Goal: Transaction & Acquisition: Obtain resource

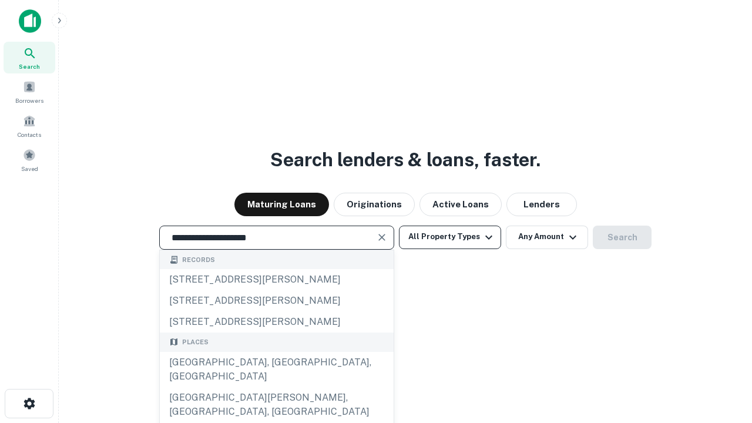
click at [276, 387] on div "[GEOGRAPHIC_DATA], [GEOGRAPHIC_DATA], [GEOGRAPHIC_DATA]" at bounding box center [277, 369] width 234 height 35
click at [450, 237] on button "All Property Types" at bounding box center [450, 236] width 102 height 23
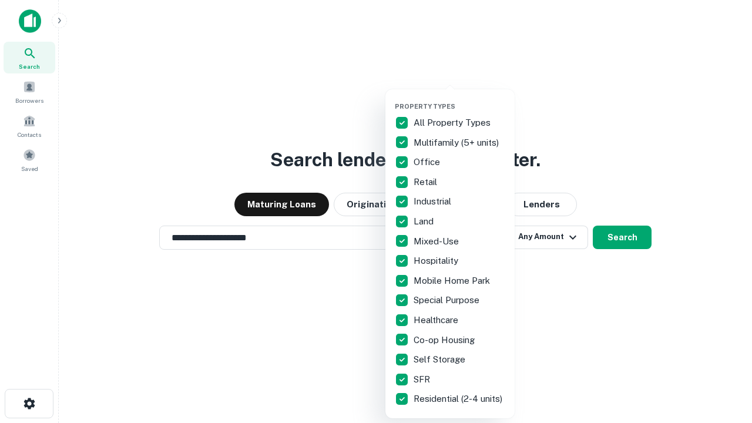
type input "**********"
click at [459, 99] on button "button" at bounding box center [459, 99] width 129 height 1
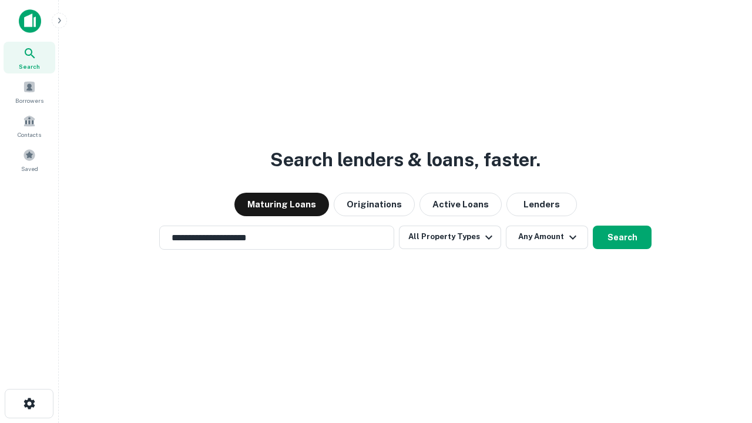
scroll to position [7, 142]
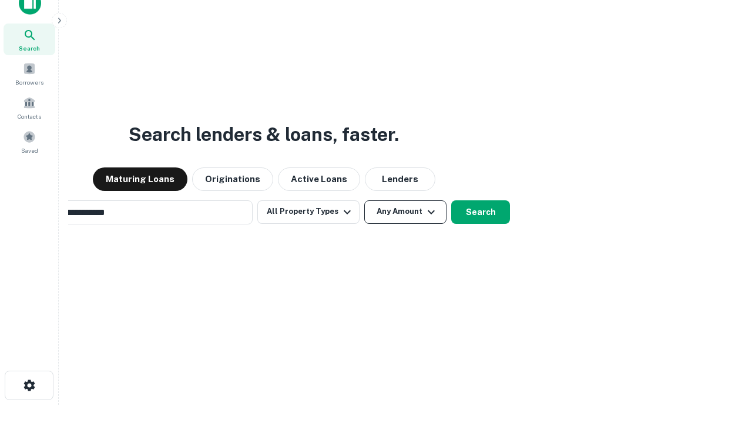
click at [364, 200] on button "Any Amount" at bounding box center [405, 211] width 82 height 23
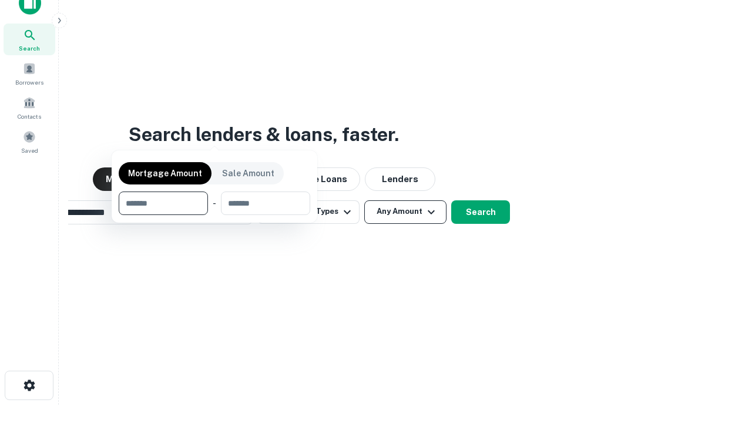
scroll to position [85, 332]
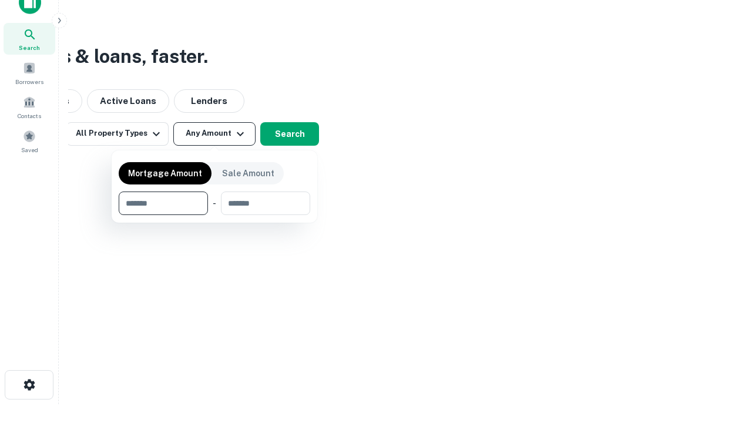
type input "*******"
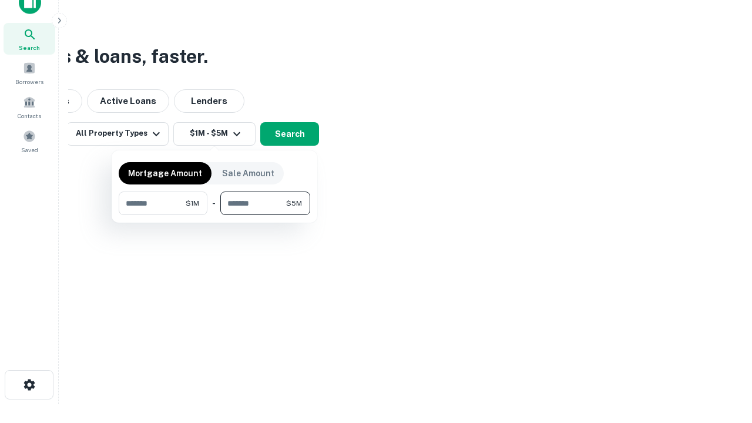
type input "*******"
click at [214, 215] on button "button" at bounding box center [214, 215] width 191 height 1
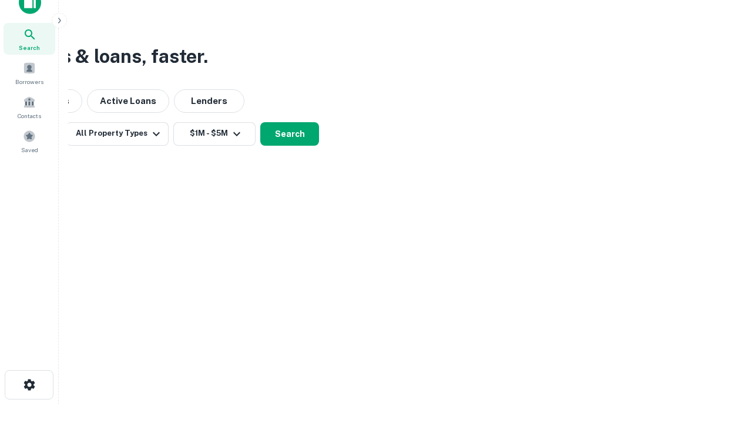
scroll to position [7, 217]
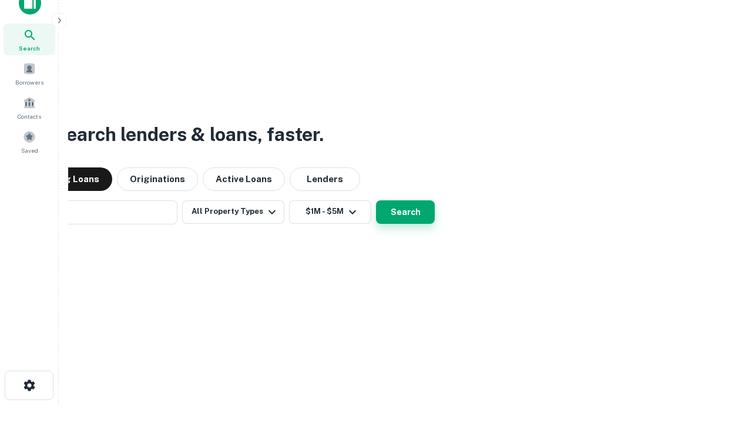
click at [376, 200] on button "Search" at bounding box center [405, 211] width 59 height 23
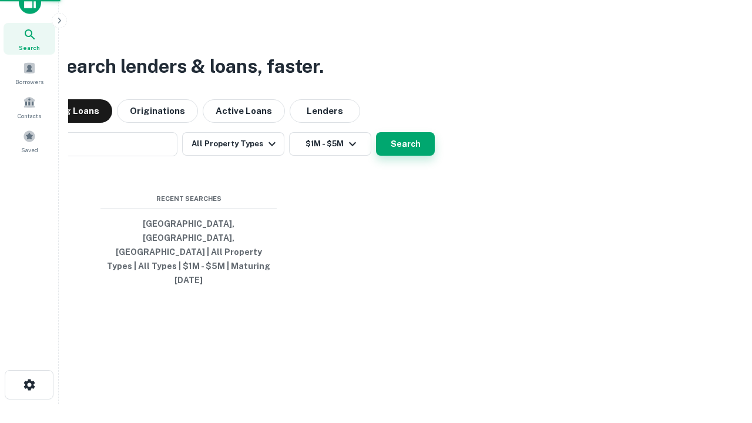
scroll to position [31, 332]
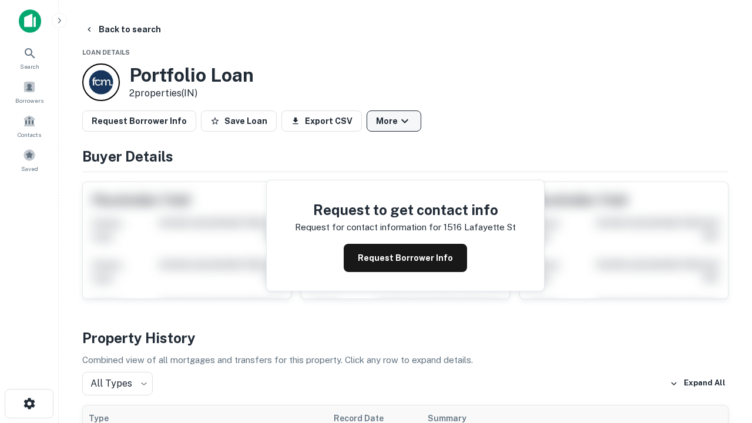
click at [393, 121] on button "More" at bounding box center [393, 120] width 55 height 21
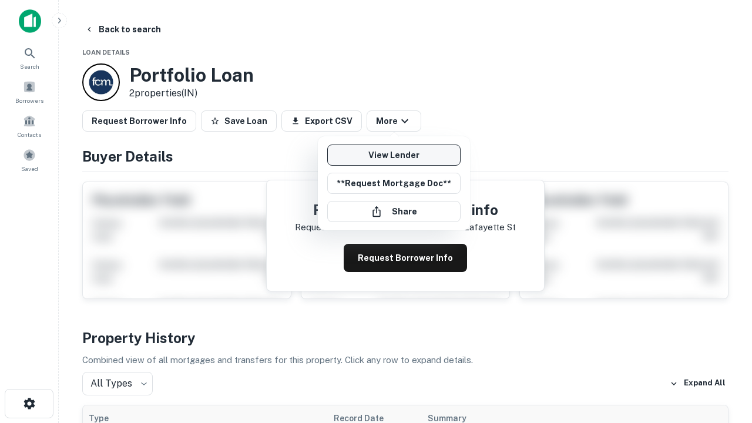
click at [393, 155] on link "View Lender" at bounding box center [393, 154] width 133 height 21
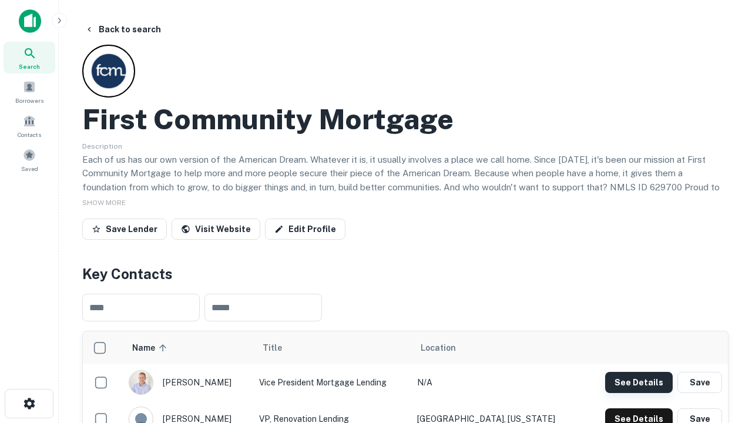
click at [638, 382] on button "See Details" at bounding box center [639, 382] width 68 height 21
click at [29, 403] on icon "button" at bounding box center [29, 403] width 14 height 14
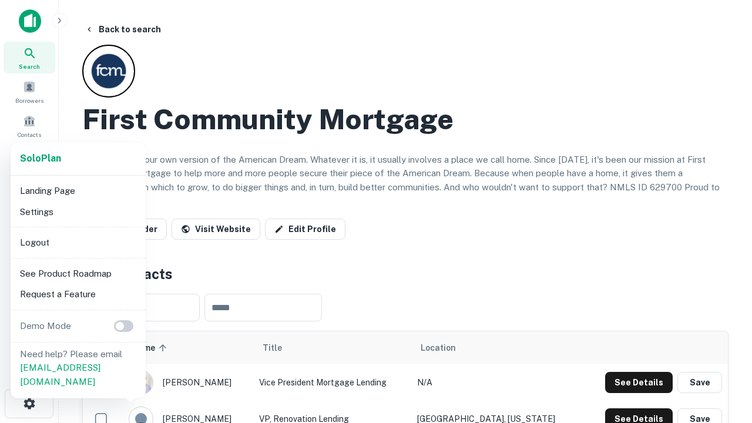
click at [78, 242] on li "Logout" at bounding box center [78, 242] width 126 height 21
